Goal: Task Accomplishment & Management: Complete application form

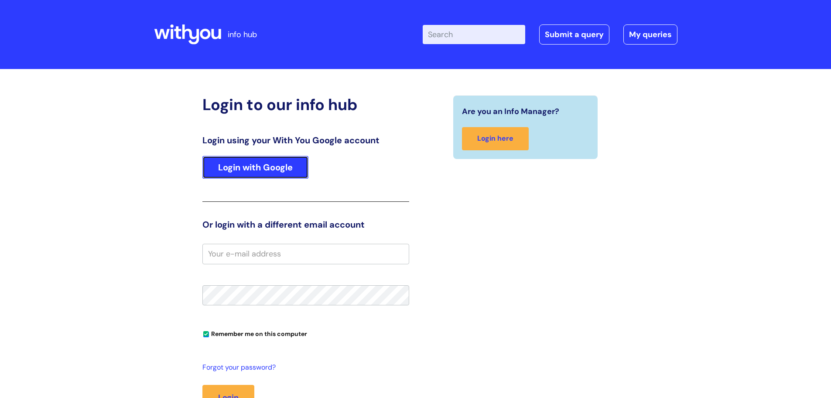
click at [258, 165] on link "Login with Google" at bounding box center [255, 167] width 106 height 23
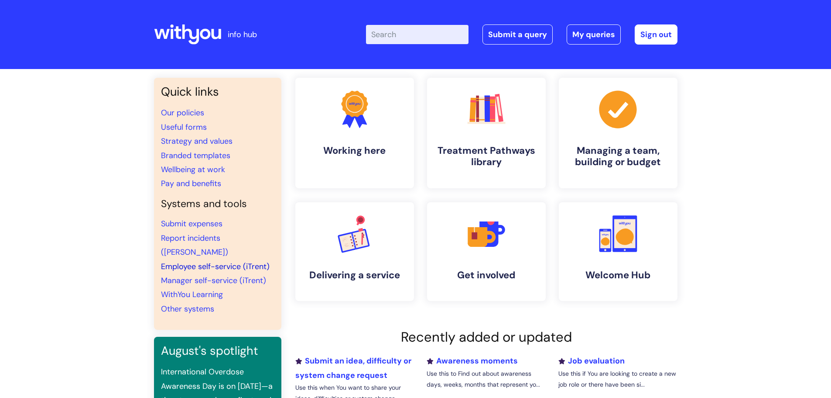
click at [227, 261] on link "Employee self-service (iTrent)" at bounding box center [215, 266] width 109 height 10
click at [254, 261] on link "Employee self-service (iTrent)" at bounding box center [215, 266] width 109 height 10
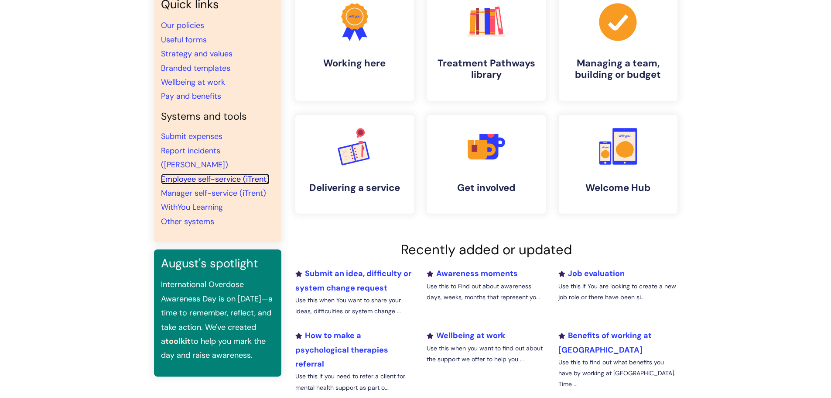
scroll to position [44, 0]
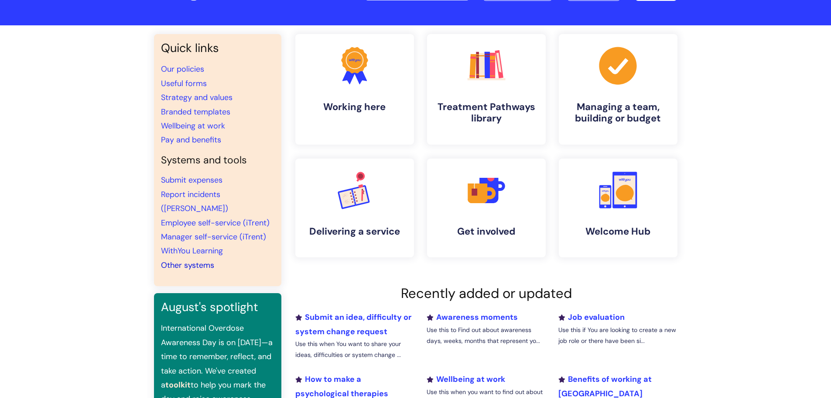
click at [207, 260] on link "Other systems" at bounding box center [187, 265] width 53 height 10
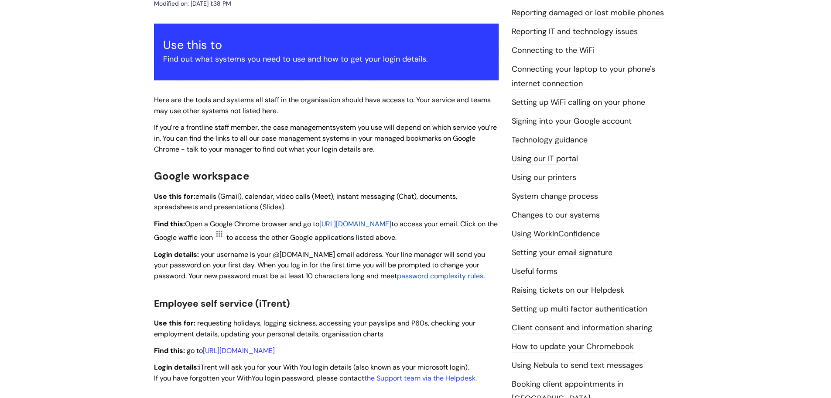
scroll to position [131, 0]
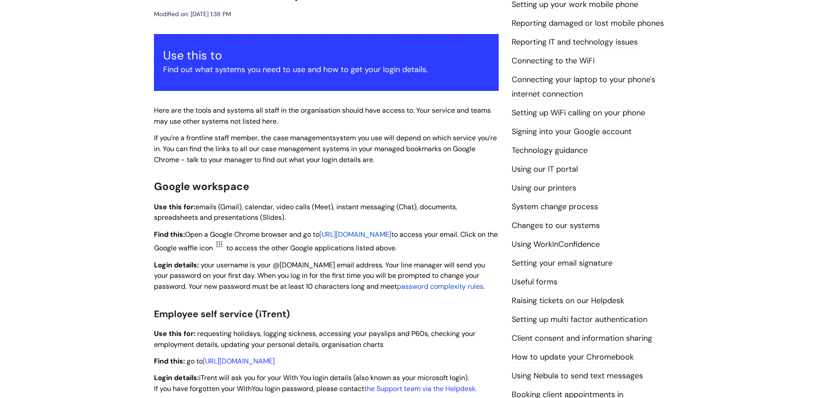
click at [550, 46] on link "Reporting IT and technology issues" at bounding box center [575, 42] width 126 height 11
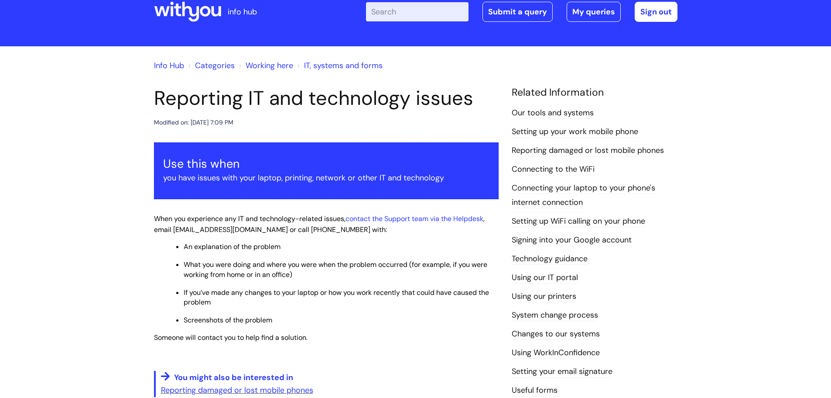
scroll to position [87, 0]
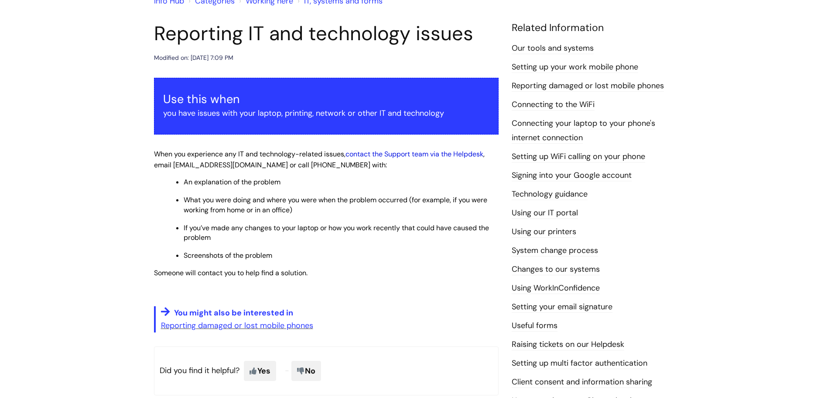
click at [380, 154] on link "contact the Support team via the Helpdesk" at bounding box center [415, 153] width 138 height 9
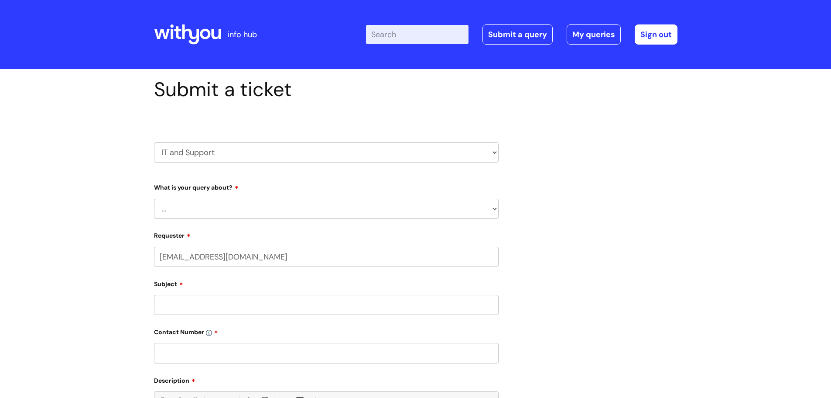
select select "80004286571"
click at [234, 219] on form "Type Of Request ... Accounts (Finance) Alerts! (For clinical team) Data Protect…" at bounding box center [326, 397] width 345 height 435
click at [237, 212] on select "... Mobile Phone Reset & MFA Accounts, Starters and Leavers IT Hardware issue I…" at bounding box center [326, 209] width 345 height 20
select select "Mobile Phone Reset & MFA"
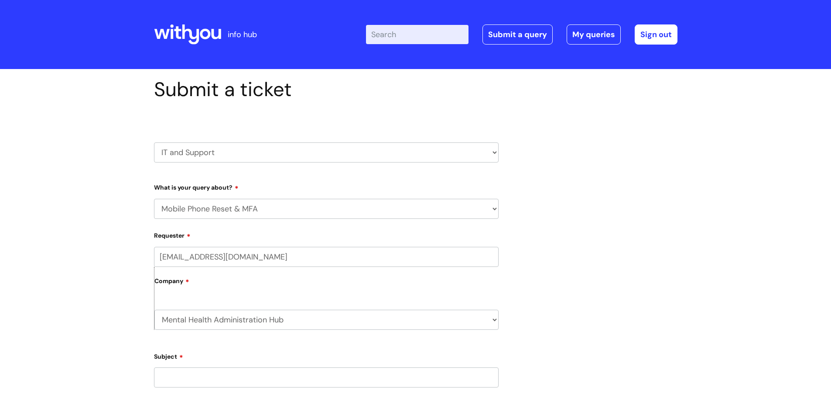
click at [154, 199] on select "... Mobile Phone Reset & MFA Accounts, Starters and Leavers IT Hardware issue I…" at bounding box center [326, 209] width 345 height 20
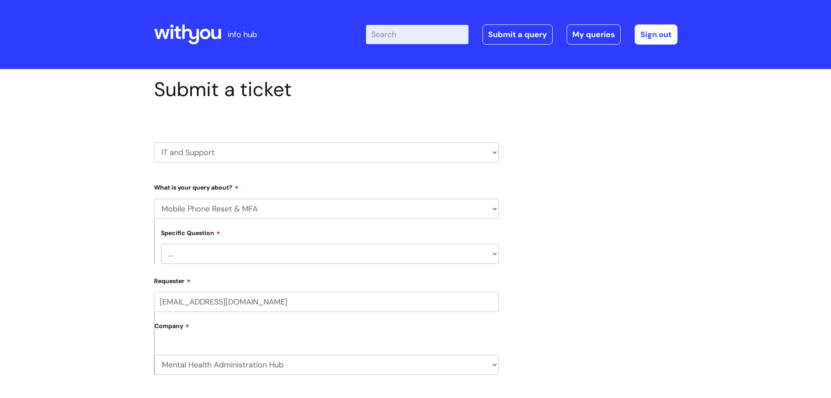
click at [222, 253] on select "... Support with Mobile Phone Reset & MFA" at bounding box center [330, 253] width 338 height 20
select select "Support with Mobile Phone Reset & MFA"
click at [161, 243] on select "... Support with Mobile Phone Reset & MFA" at bounding box center [330, 253] width 338 height 20
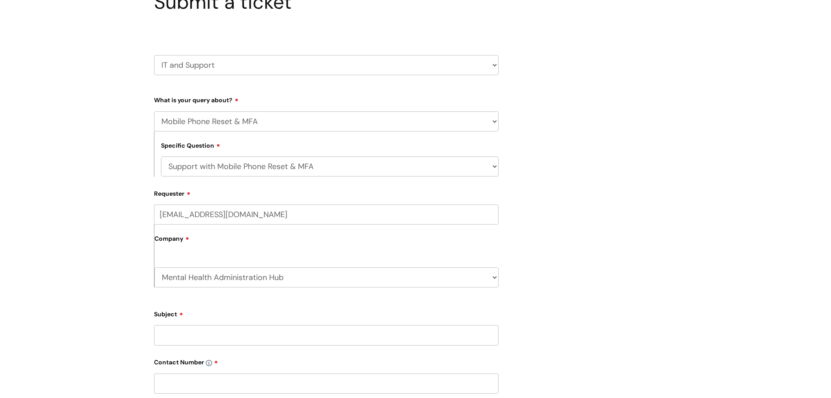
click at [231, 257] on div "Company Mental Health Administration Hub WithYou Current Staff" at bounding box center [326, 255] width 345 height 63
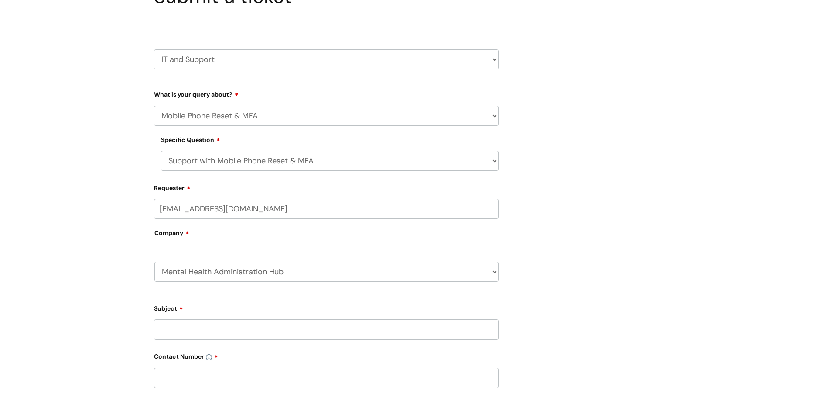
scroll to position [175, 0]
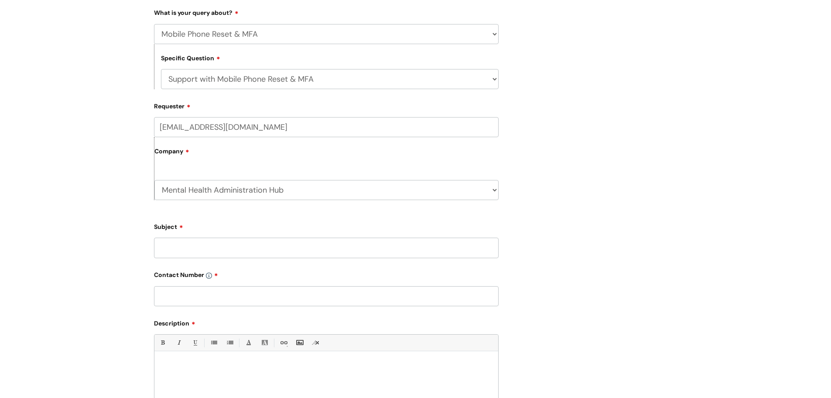
click at [223, 251] on input "Subject" at bounding box center [326, 247] width 345 height 20
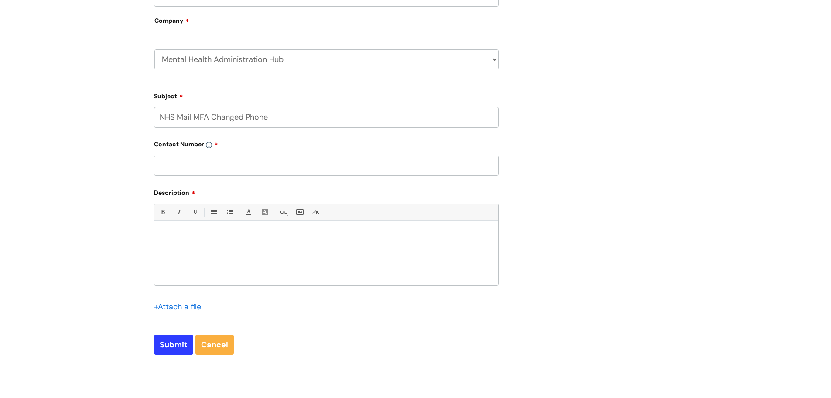
scroll to position [305, 0]
type input "NHS Mail MFA Changed Phone"
click at [221, 169] on input "text" at bounding box center [326, 165] width 345 height 20
type input "07446120555"
click at [240, 250] on div at bounding box center [326, 254] width 344 height 60
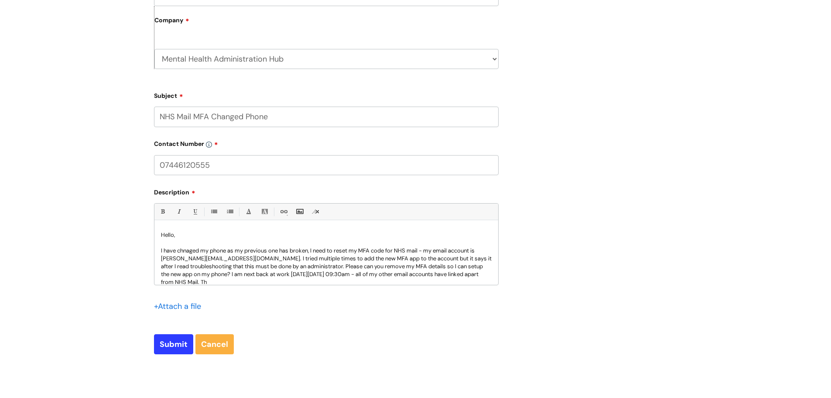
scroll to position [1, 0]
click at [192, 251] on p "I have chnaged my phone as my previous one has broken, I need to reset my MFA c…" at bounding box center [326, 264] width 331 height 39
click at [387, 249] on p "I have changed my phone as my previous one has broken, I need to reset my MFA c…" at bounding box center [326, 264] width 331 height 39
click at [388, 250] on p "I have changed my phone as my previous one has broken, I need to reset my MFA c…" at bounding box center [326, 264] width 331 height 39
click at [220, 264] on p "I have changed my phone as my previous one has broken, I need to reset my MFA a…" at bounding box center [326, 264] width 331 height 39
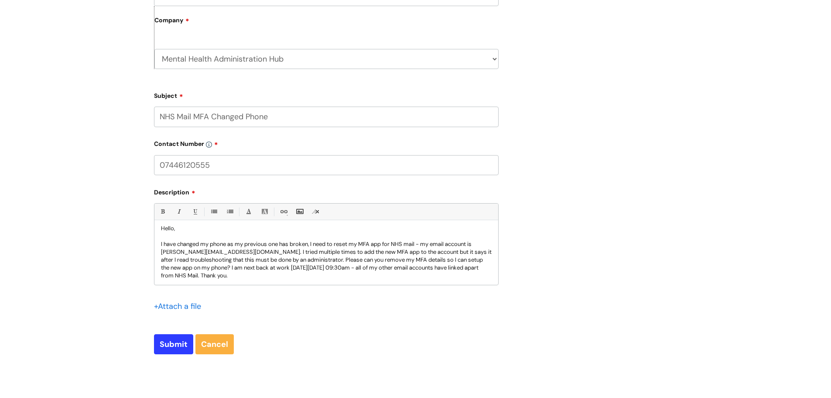
scroll to position [8, 0]
click at [180, 345] on input "Submit" at bounding box center [173, 344] width 39 height 20
type input "Please Wait..."
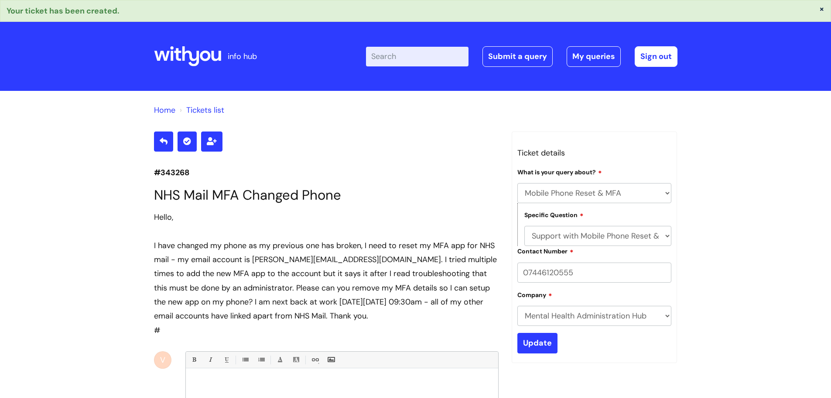
select select "Mobile Phone Reset & MFA"
select select "Support with Mobile Phone Reset & MFA"
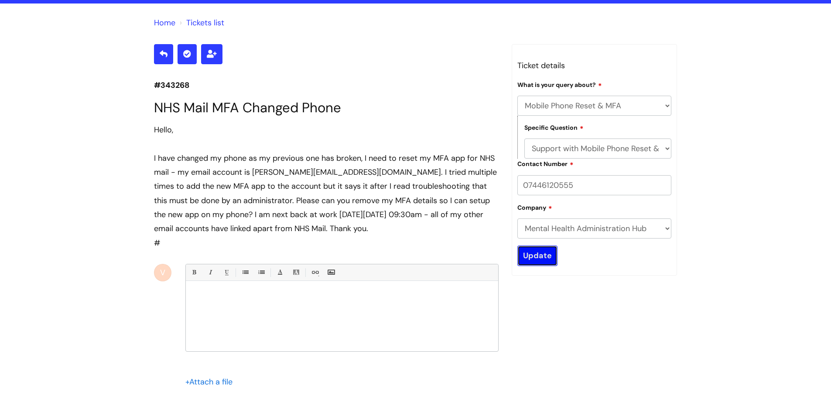
click at [518, 255] on input "Update" at bounding box center [538, 255] width 40 height 20
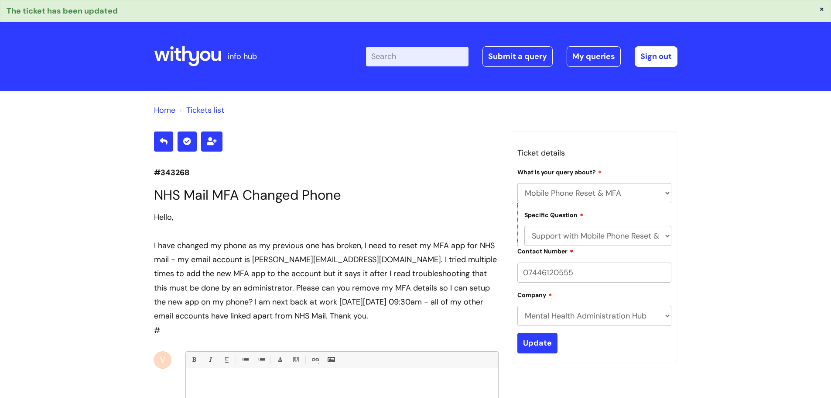
select select "Mobile Phone Reset & MFA"
select select "Support with Mobile Phone Reset & MFA"
click at [214, 111] on link "Tickets list" at bounding box center [205, 110] width 38 height 10
